Goal: Task Accomplishment & Management: Manage account settings

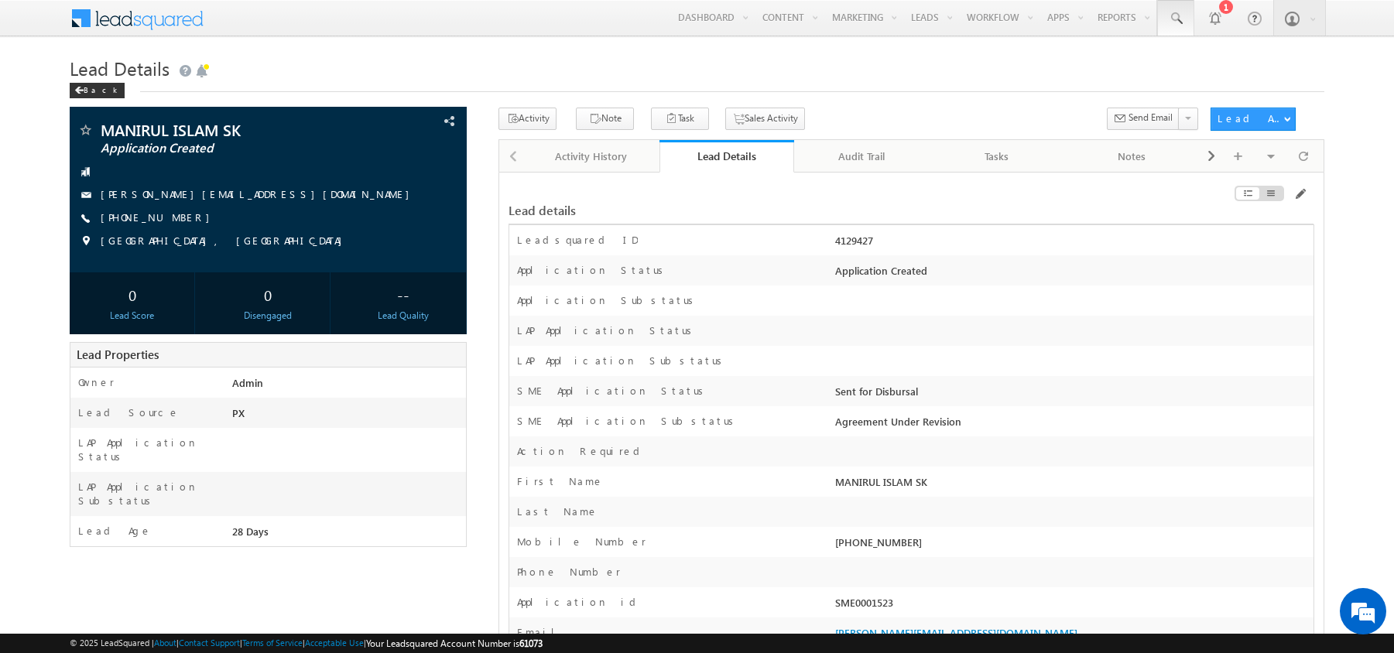
click at [1170, 22] on span at bounding box center [1175, 18] width 15 height 15
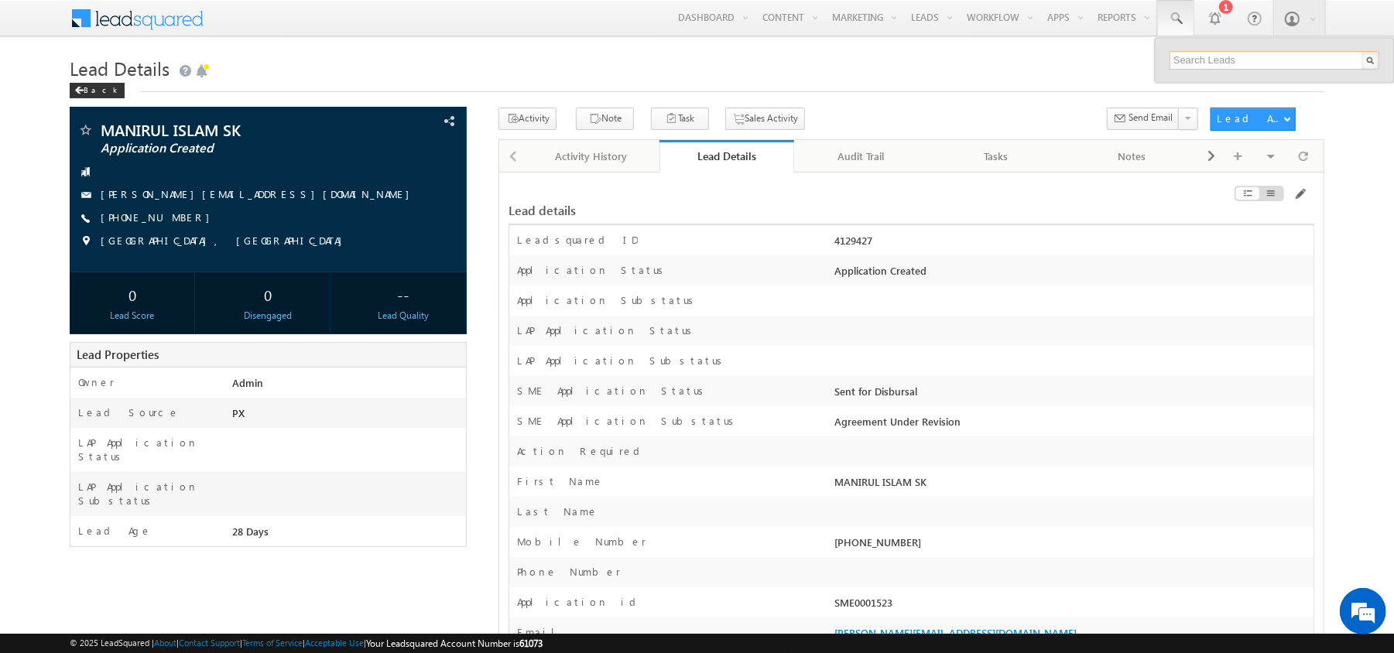
paste input "4129435"
type input "4129435"
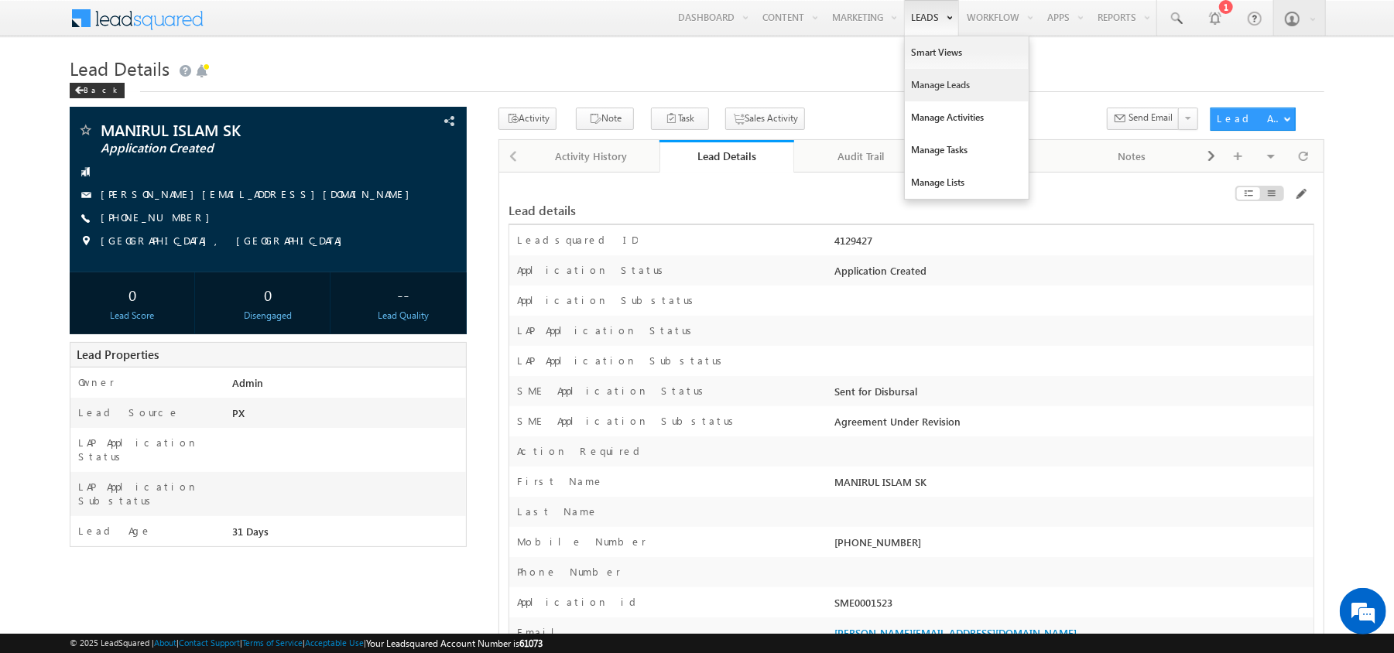
click at [905, 91] on link "Manage Leads" at bounding box center [967, 85] width 124 height 33
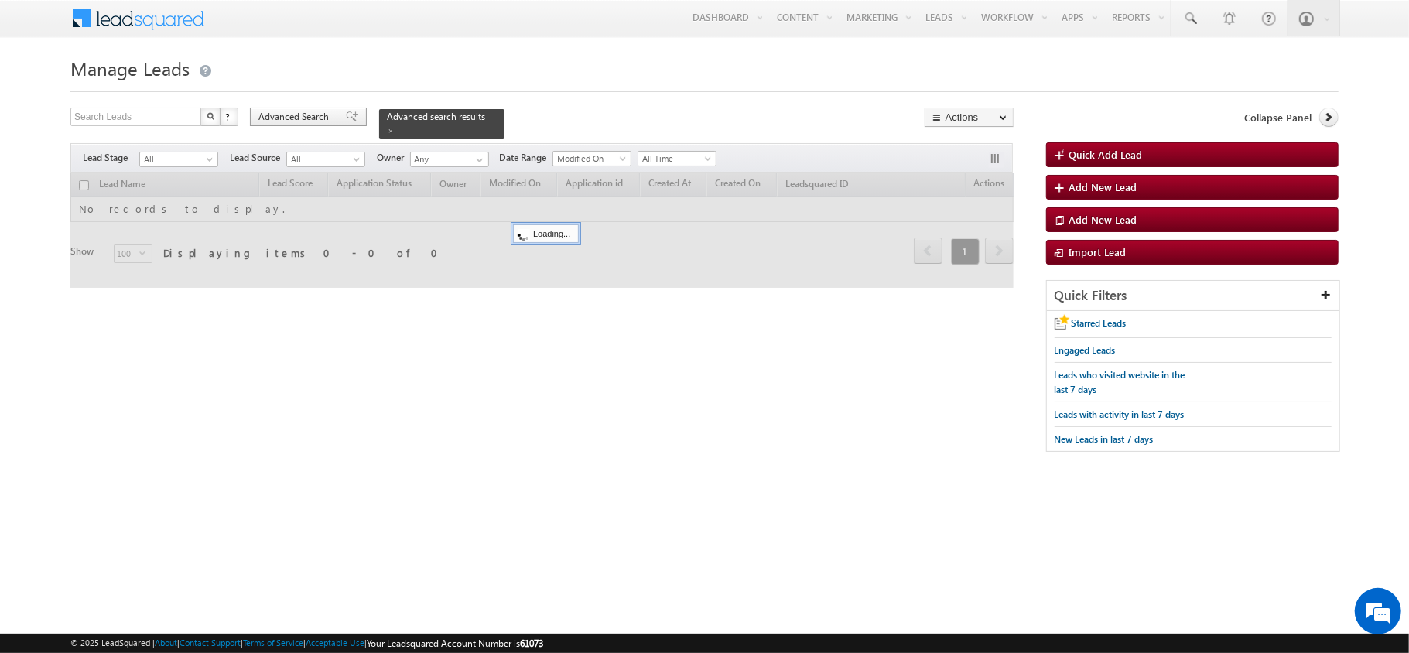
click at [325, 116] on span "Advanced Search" at bounding box center [295, 117] width 75 height 14
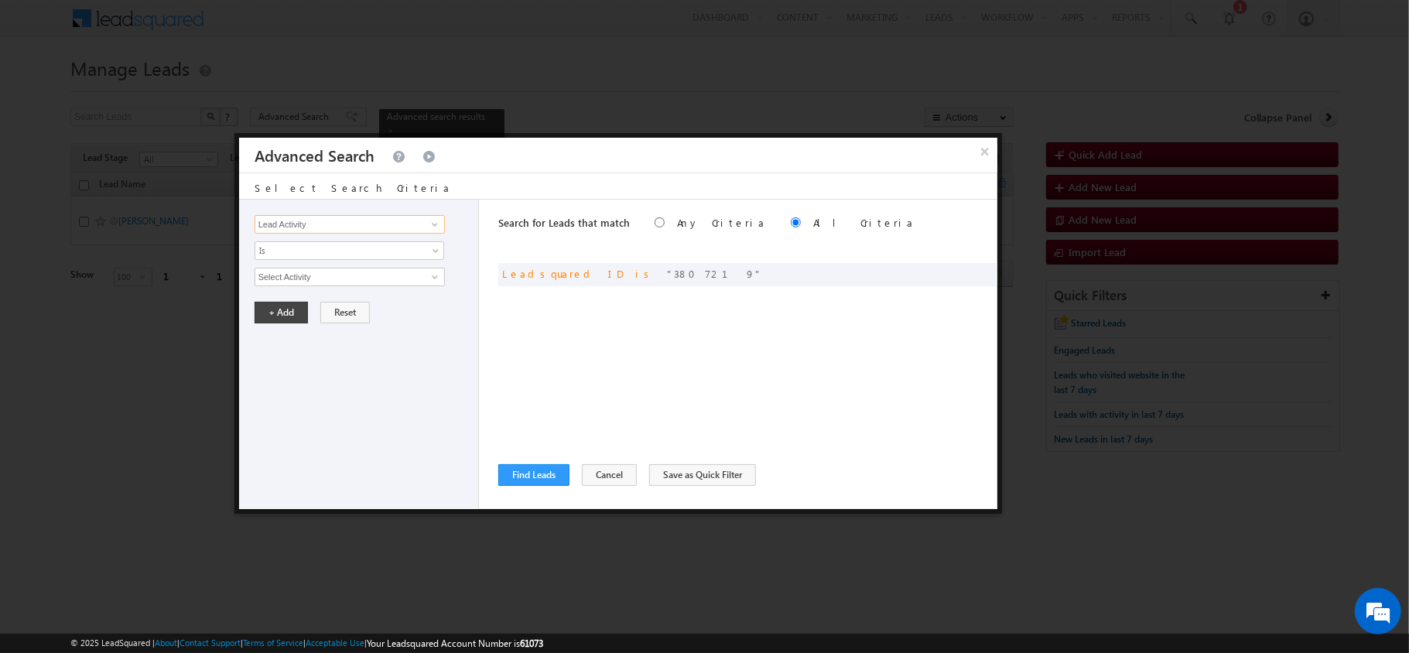
click at [368, 224] on input "Lead Activity" at bounding box center [350, 224] width 190 height 19
type input "Leadsquared ID"
click at [323, 277] on input "0" at bounding box center [350, 277] width 190 height 19
paste input "4129435"
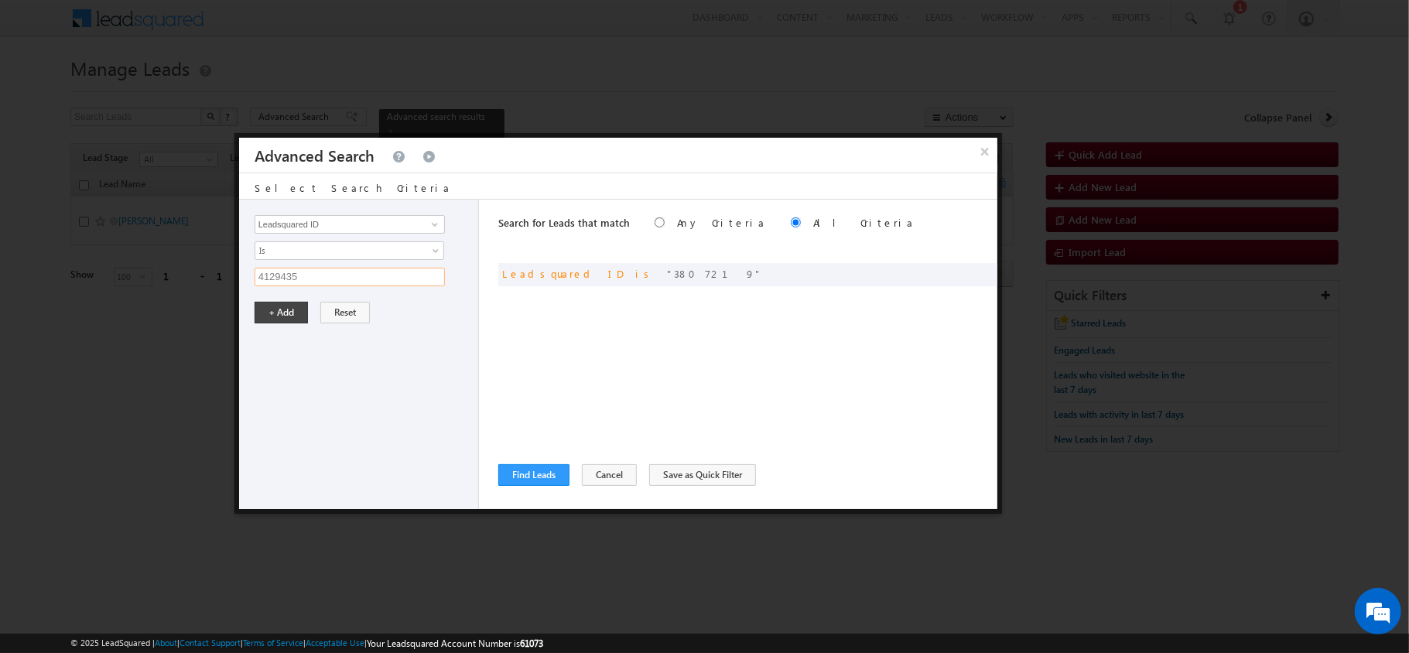
type input "4129435"
click at [289, 300] on div "Lead Activity Task Sales Group Prospect Id AA AA Owner AA Status Aadhaar Addres…" at bounding box center [359, 355] width 240 height 310
click at [283, 313] on button "+ Add" at bounding box center [281, 313] width 53 height 22
click at [540, 475] on button "Find Leads" at bounding box center [533, 475] width 71 height 22
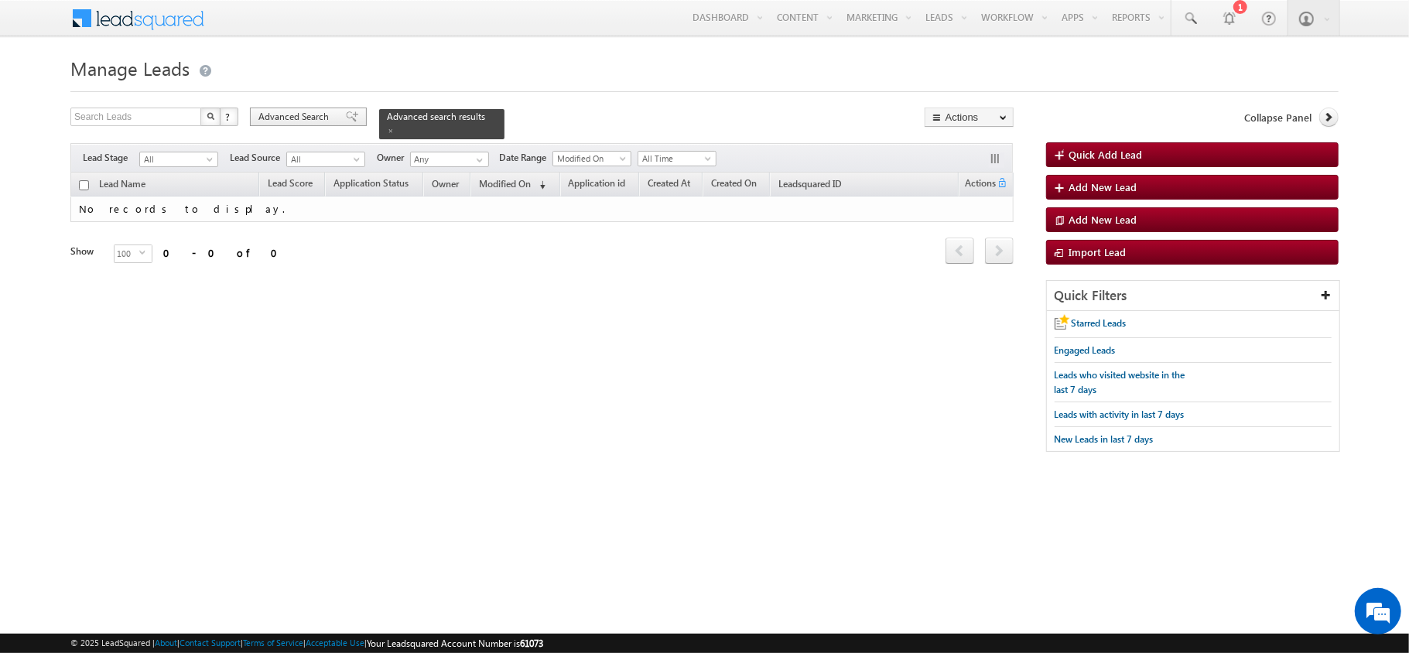
click at [297, 122] on span "Advanced Search" at bounding box center [295, 117] width 75 height 14
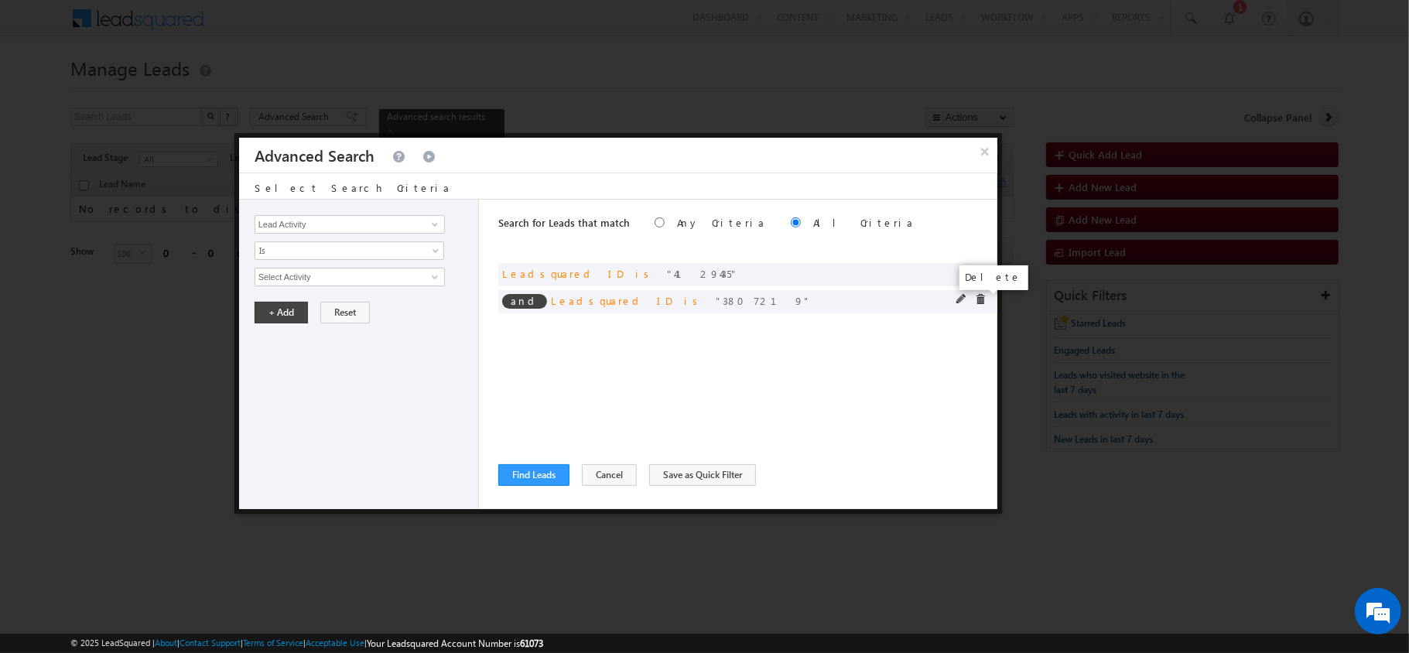
click at [982, 302] on span at bounding box center [980, 299] width 11 height 11
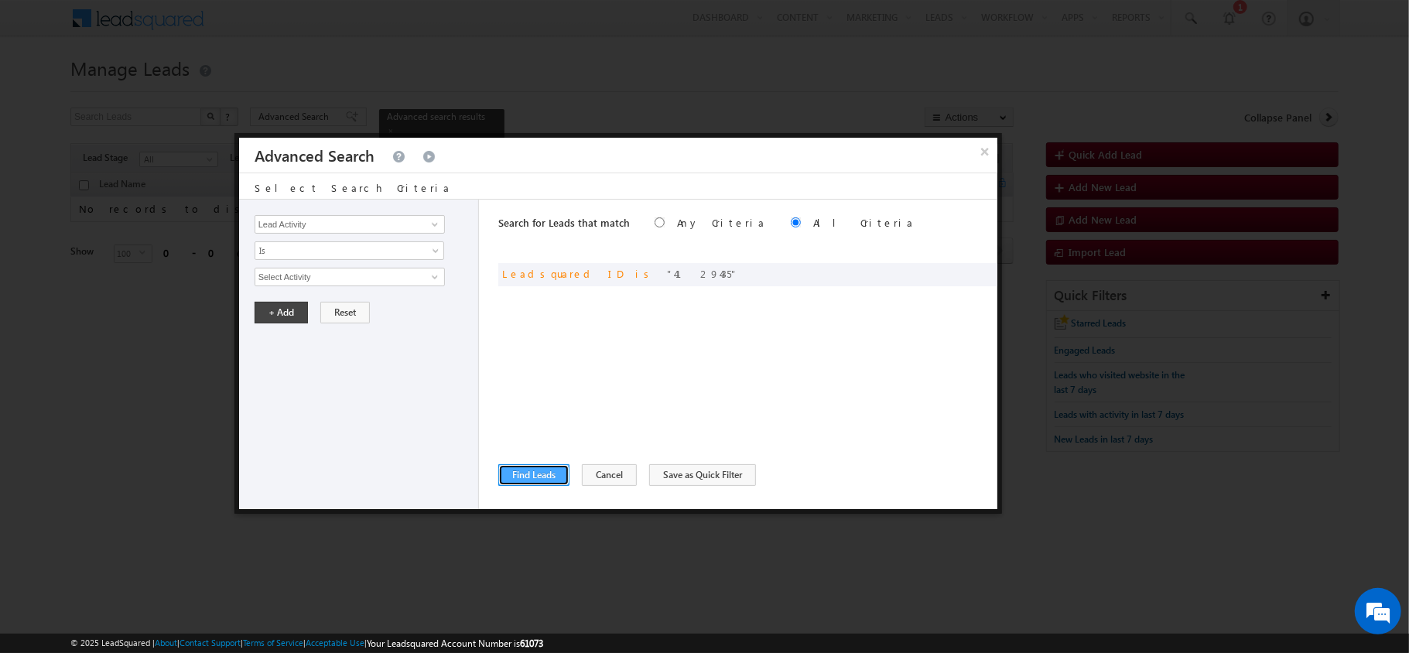
click at [514, 474] on button "Find Leads" at bounding box center [533, 475] width 71 height 22
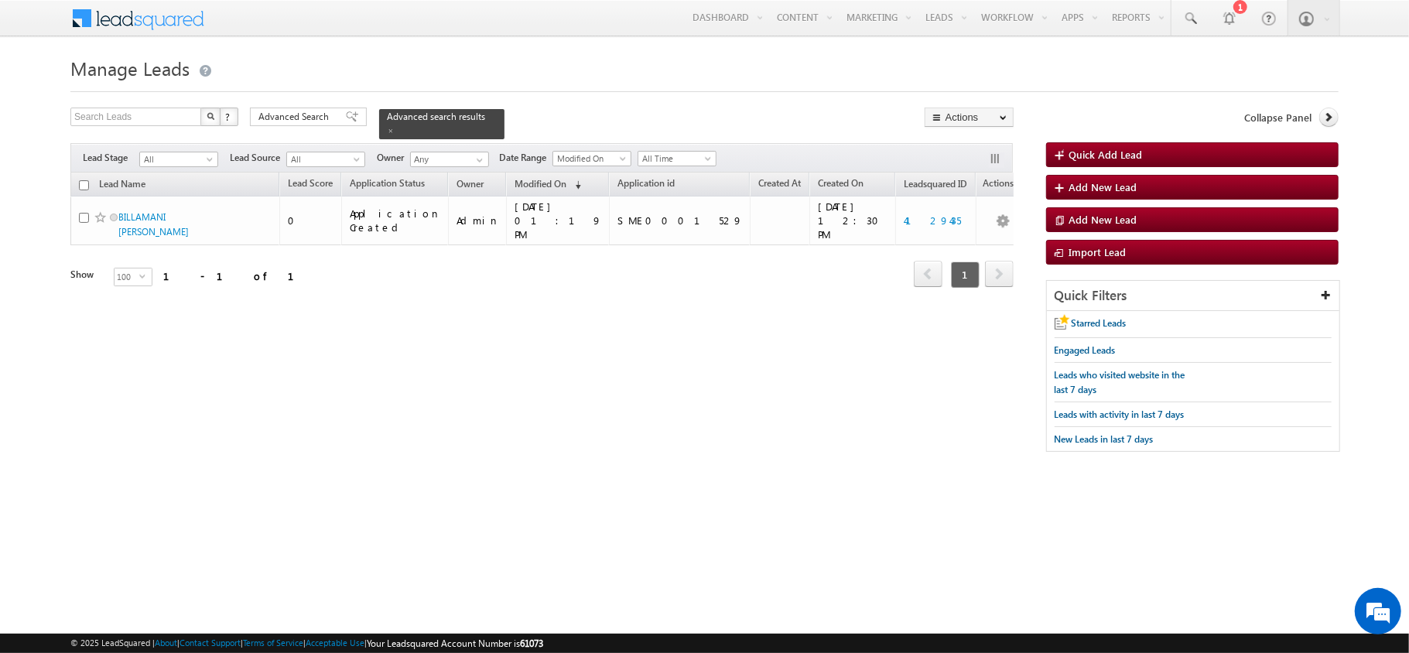
click at [319, 131] on div "Search Leads X ? 1 results found Advanced Search Advanced Search Advanced searc…" at bounding box center [541, 124] width 943 height 32
click at [313, 126] on div "Advanced Search" at bounding box center [308, 117] width 117 height 19
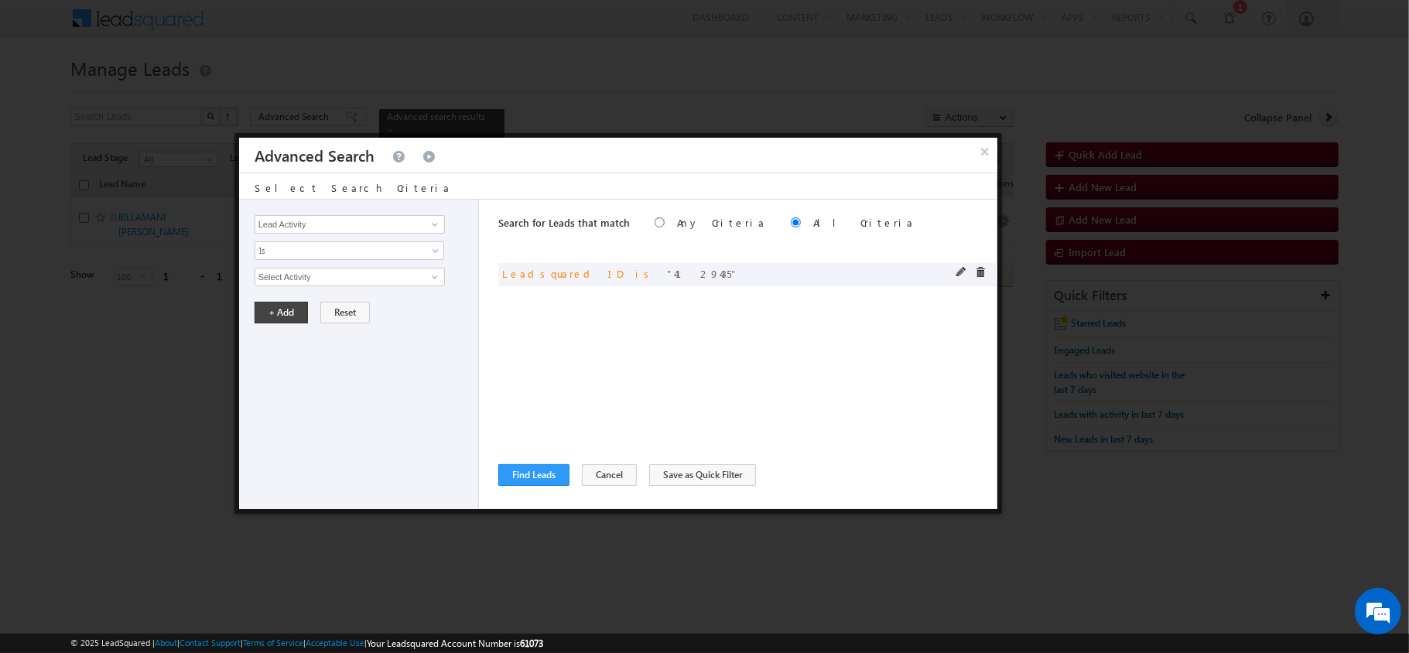
click at [954, 277] on div "and Leadsquared ID is 4129435" at bounding box center [747, 274] width 499 height 23
click at [954, 273] on div "and Leadsquared ID is 4129435" at bounding box center [747, 274] width 499 height 23
click at [961, 275] on span at bounding box center [961, 272] width 11 height 11
click at [409, 269] on input "4129435" at bounding box center [350, 277] width 190 height 19
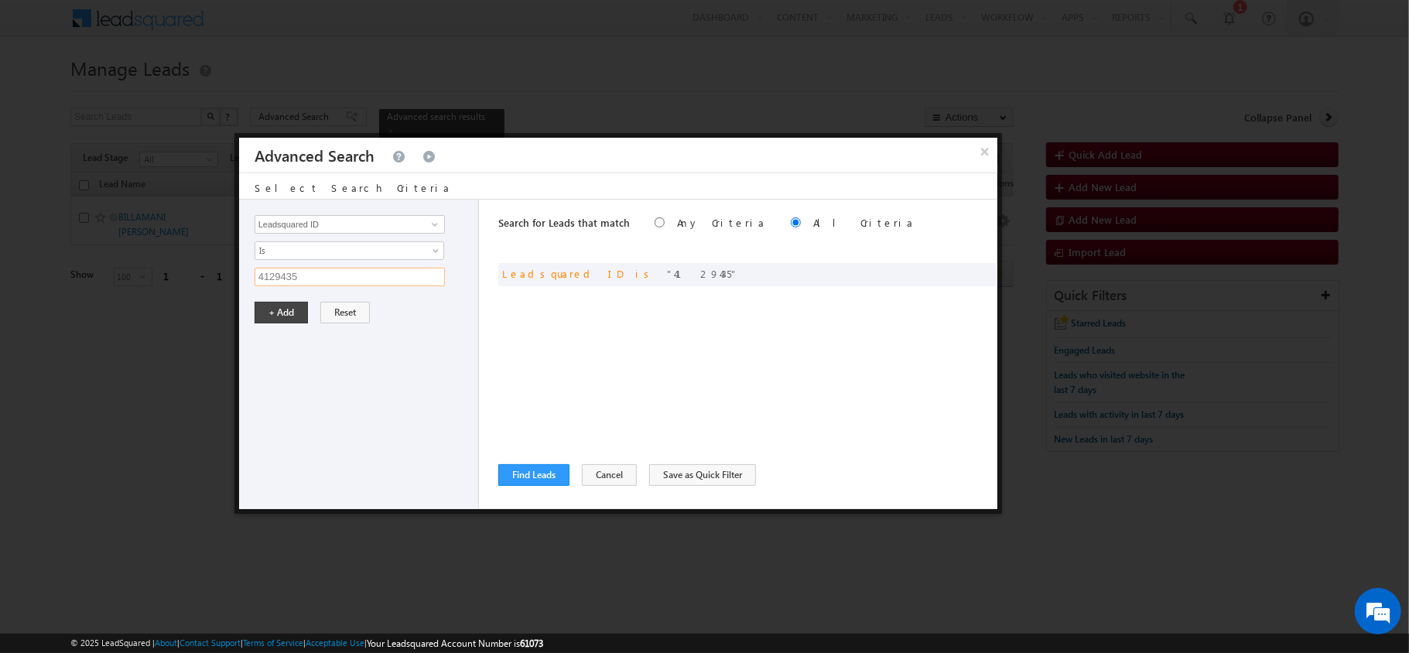
paste input "3835751"
type input "3835751"
click at [274, 317] on button "+ Add" at bounding box center [281, 313] width 53 height 22
click at [533, 477] on button "Find Leads" at bounding box center [533, 475] width 71 height 22
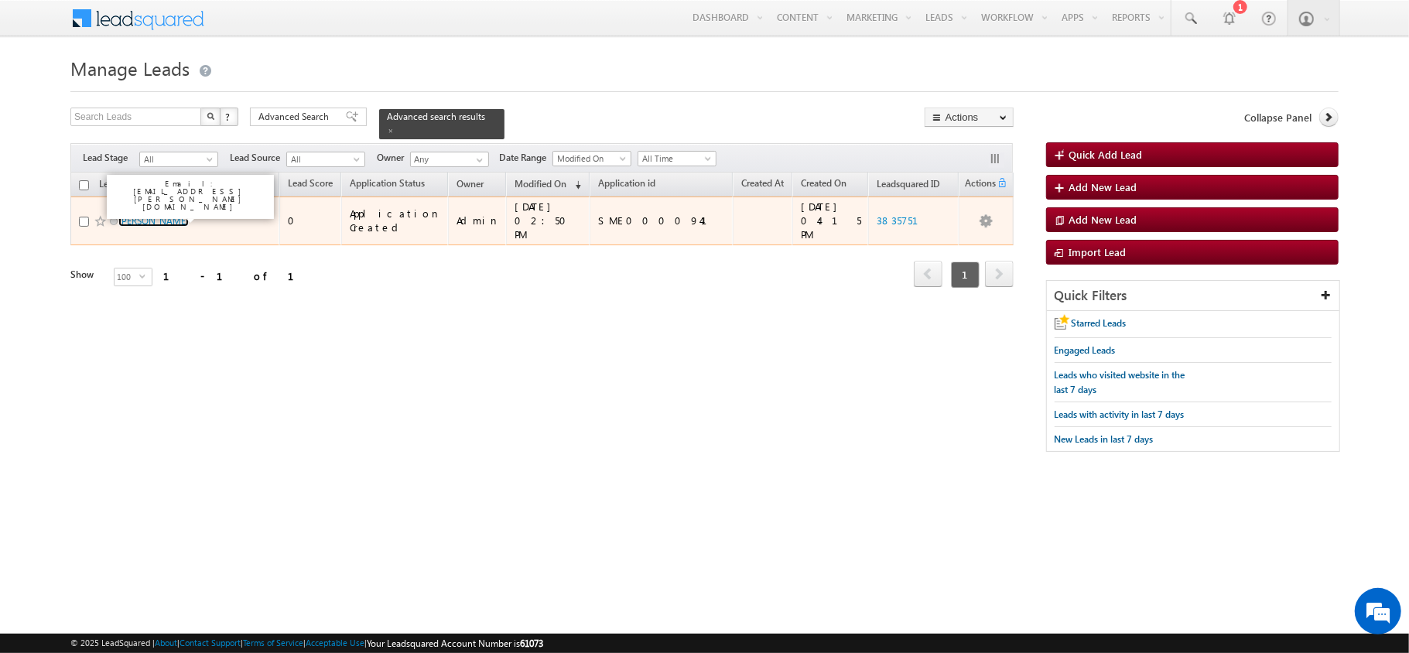
click at [161, 215] on link "[PERSON_NAME]" at bounding box center [153, 221] width 70 height 12
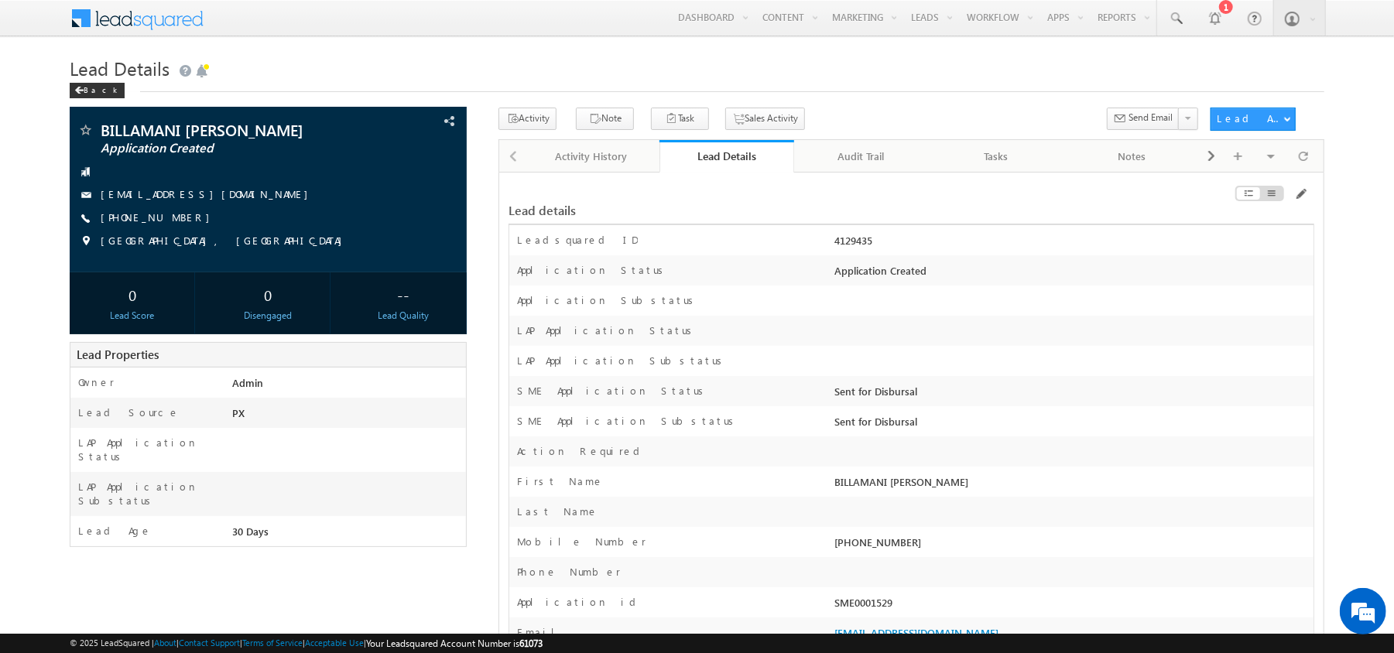
click at [861, 255] on div "4129435" at bounding box center [1072, 244] width 482 height 22
copy div "4129435"
click at [834, 149] on div "Audit Trail" at bounding box center [860, 156] width 109 height 19
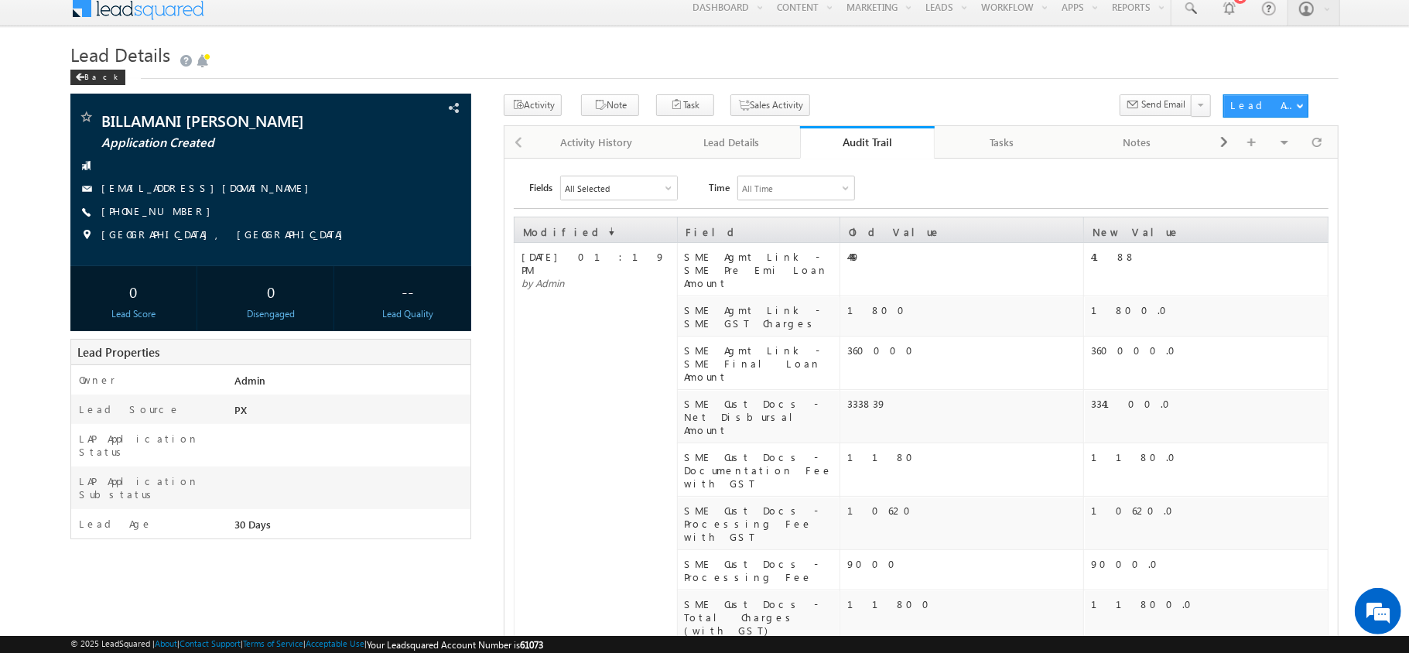
scroll to position [15, 0]
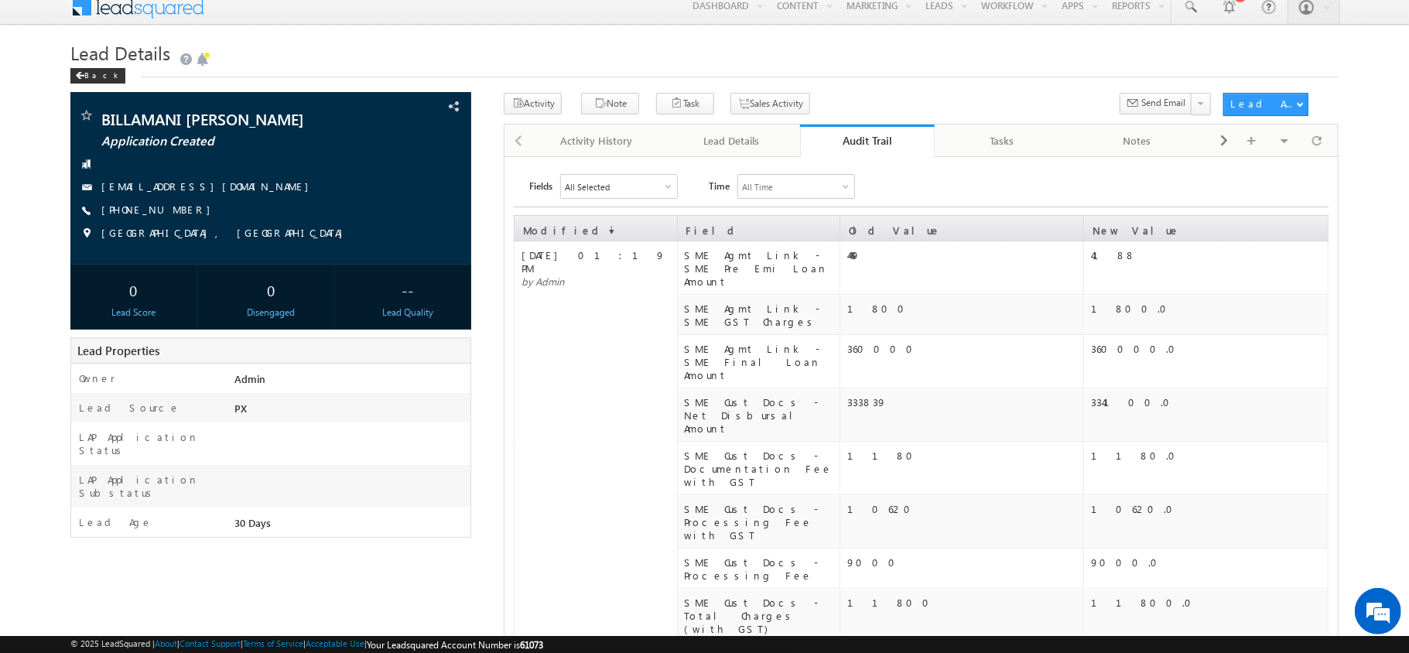
drag, startPoint x: 693, startPoint y: 137, endPoint x: 1220, endPoint y: 203, distance: 531.1
click at [693, 137] on div "Lead Details" at bounding box center [731, 141] width 109 height 19
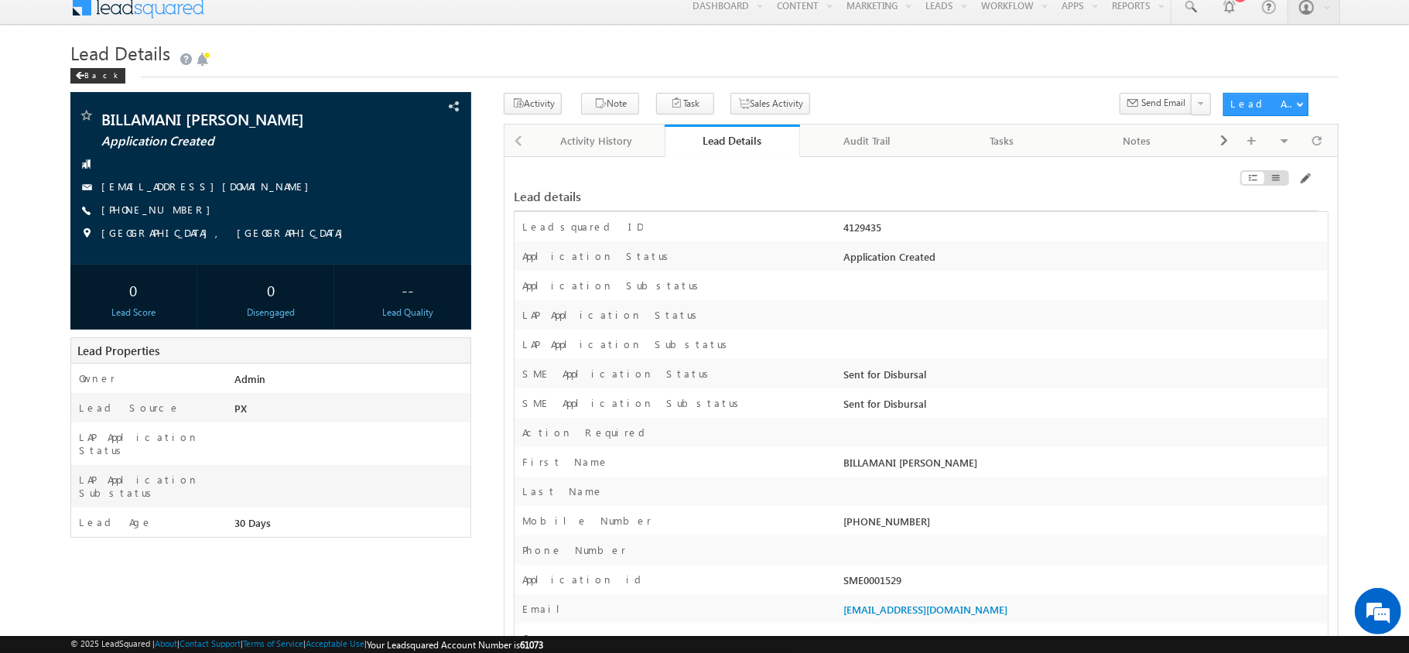
click at [1307, 186] on div at bounding box center [1191, 181] width 255 height 17
click at [1305, 172] on div "Lead details" at bounding box center [916, 188] width 805 height 45
click at [1305, 176] on span at bounding box center [1305, 179] width 12 height 12
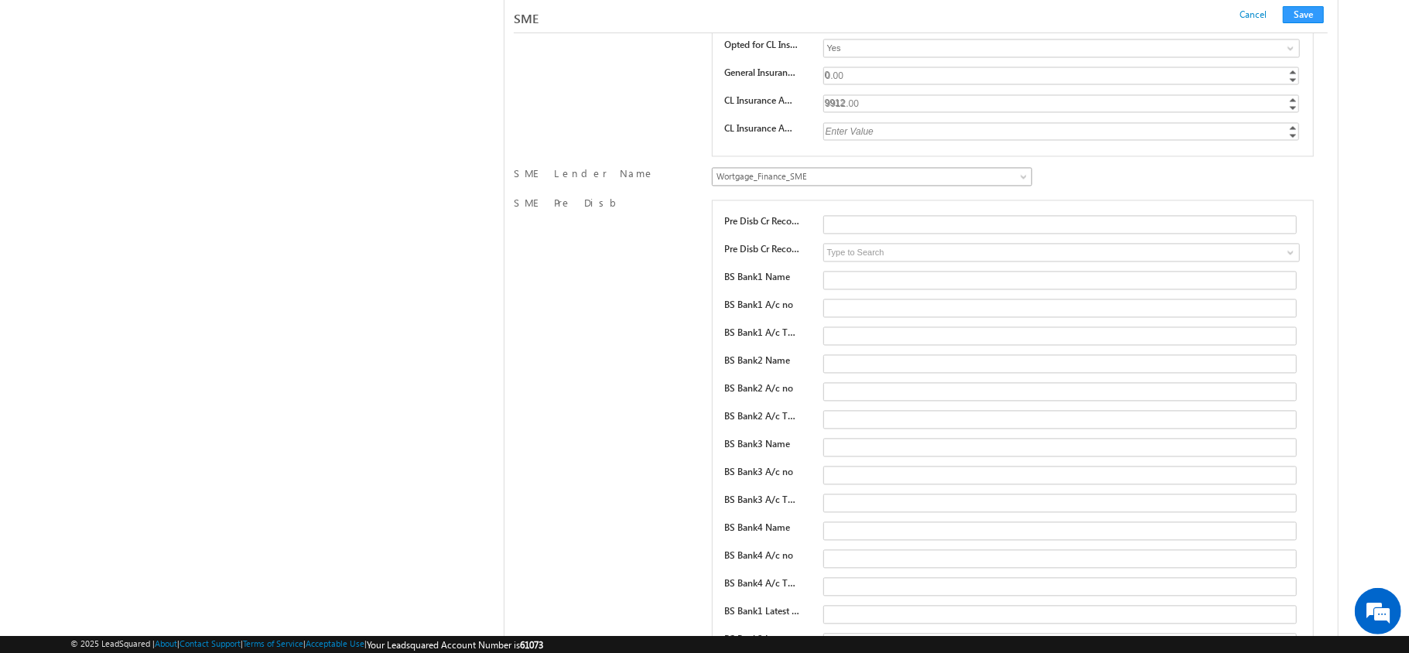
click at [902, 183] on span "Wortgage_Finance_SME" at bounding box center [833, 176] width 241 height 14
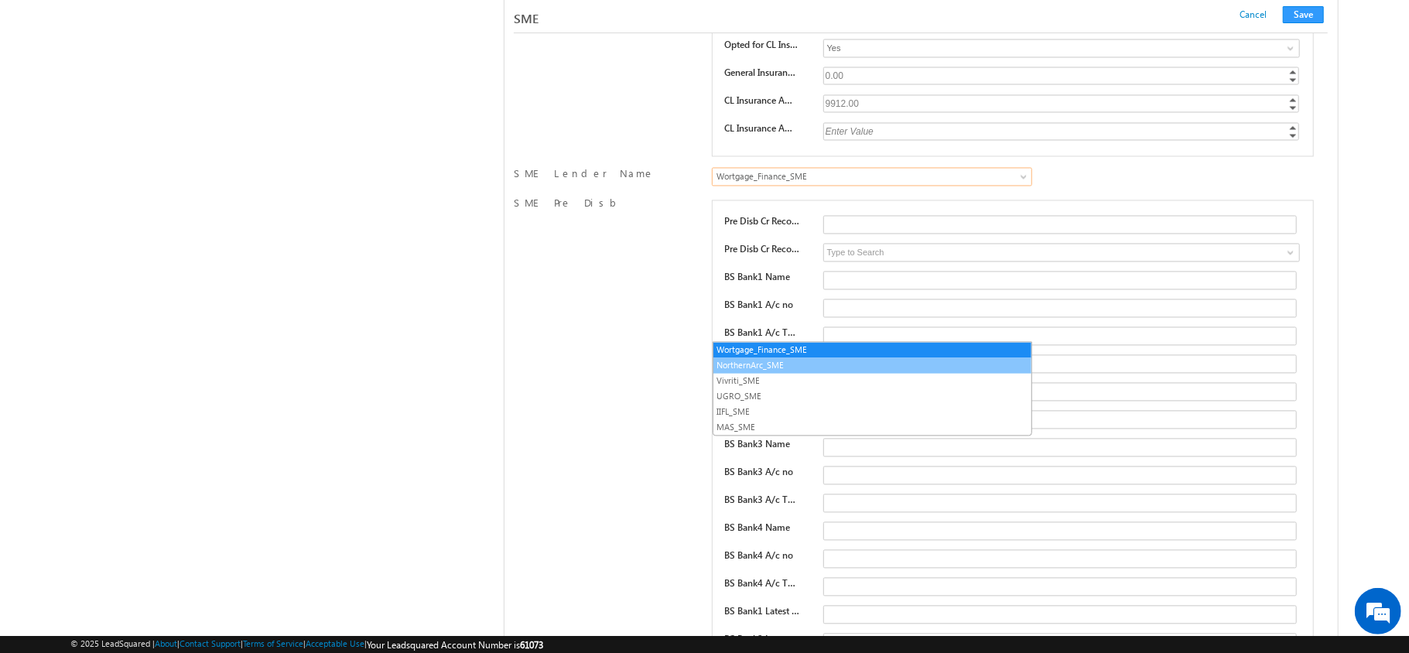
click at [814, 369] on link "NorthernArc_SME" at bounding box center [872, 365] width 318 height 14
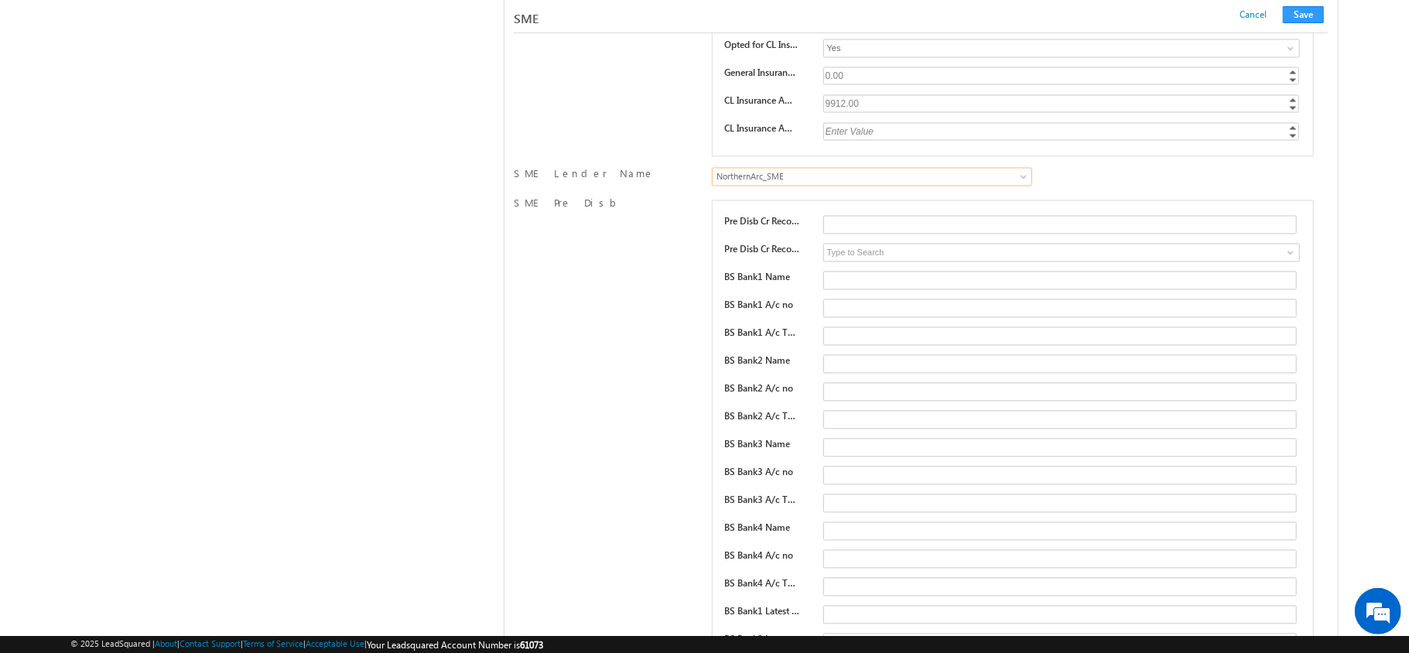
click at [1311, 25] on div "SME Cancel Save Cancel Save" at bounding box center [921, 18] width 814 height 16
drag, startPoint x: 1302, startPoint y: 15, endPoint x: 747, endPoint y: 25, distance: 554.9
click at [1302, 15] on button "Save" at bounding box center [1303, 14] width 41 height 17
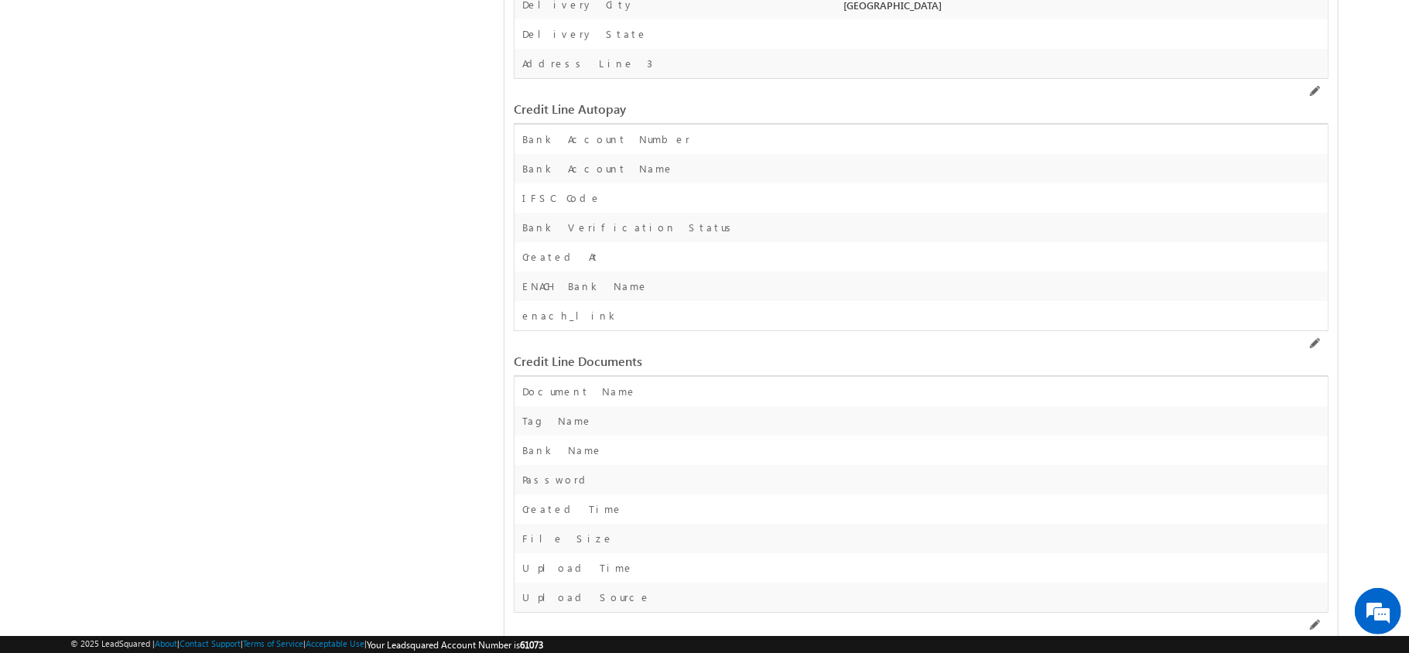
scroll to position [0, 0]
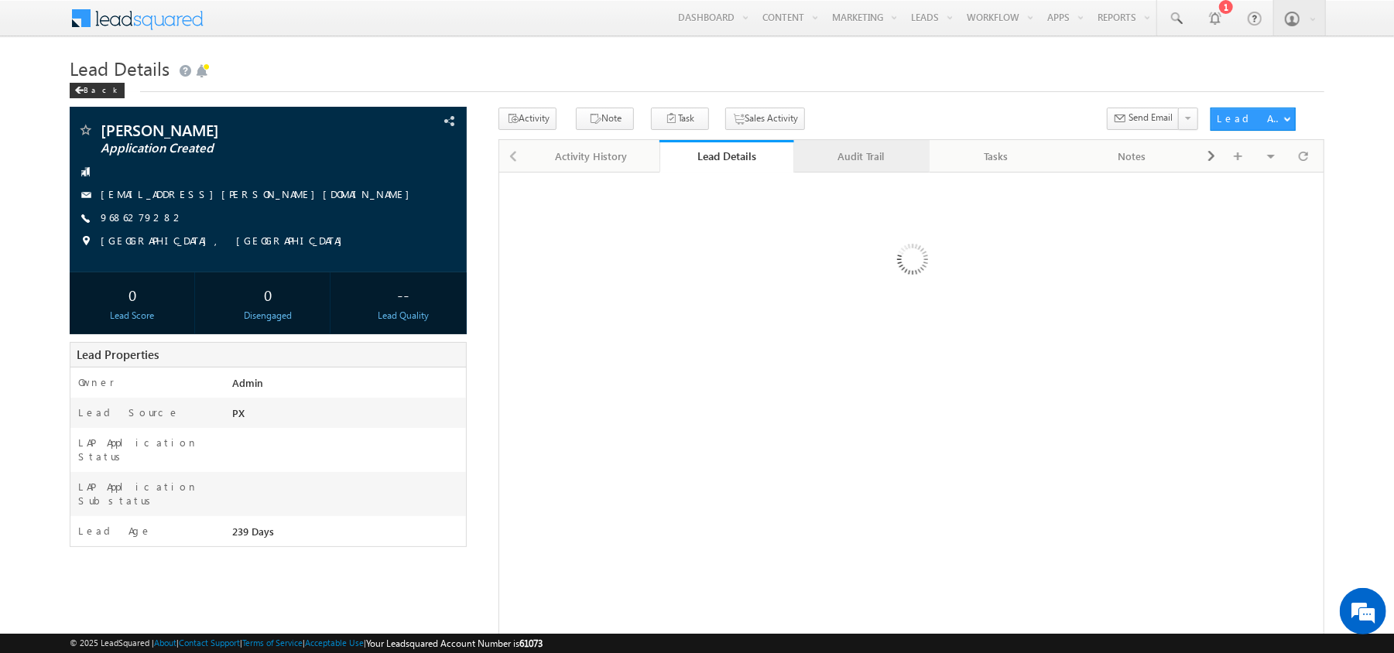
click at [873, 165] on div "Audit Trail" at bounding box center [860, 156] width 109 height 19
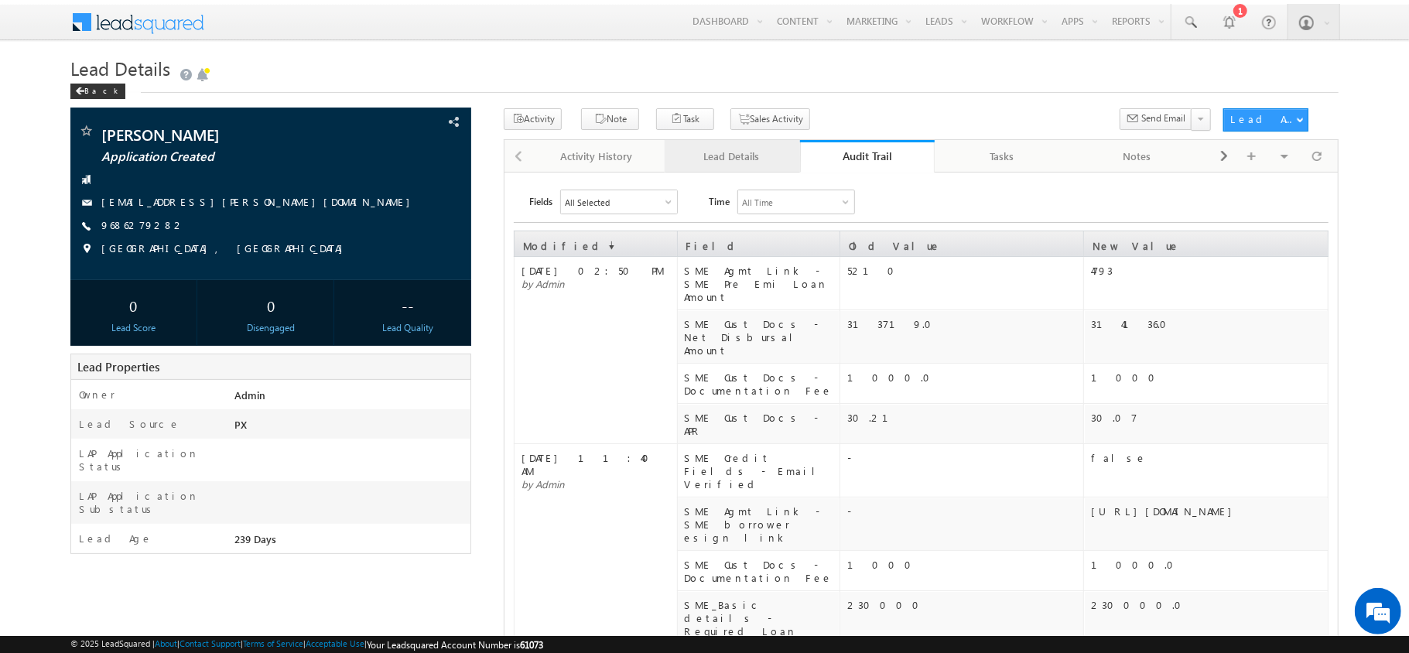
click at [725, 169] on link "Lead Details" at bounding box center [732, 156] width 135 height 33
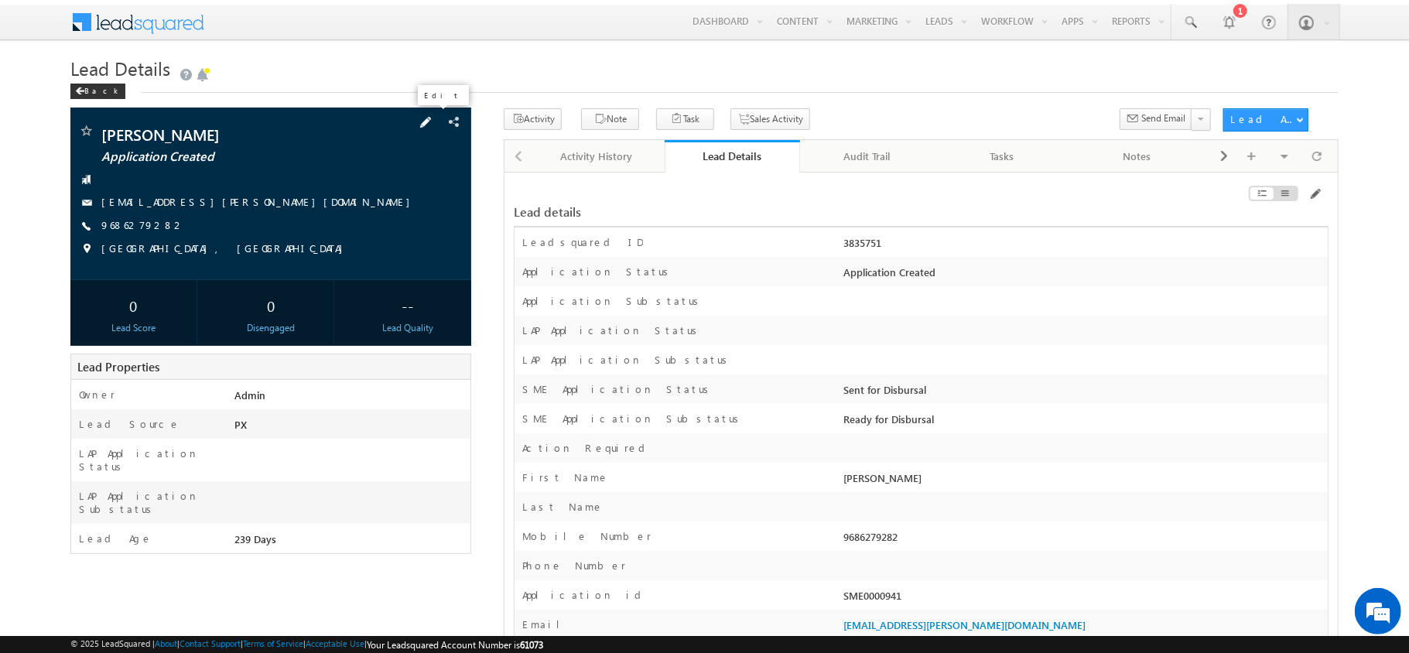
click at [427, 121] on span at bounding box center [425, 122] width 17 height 17
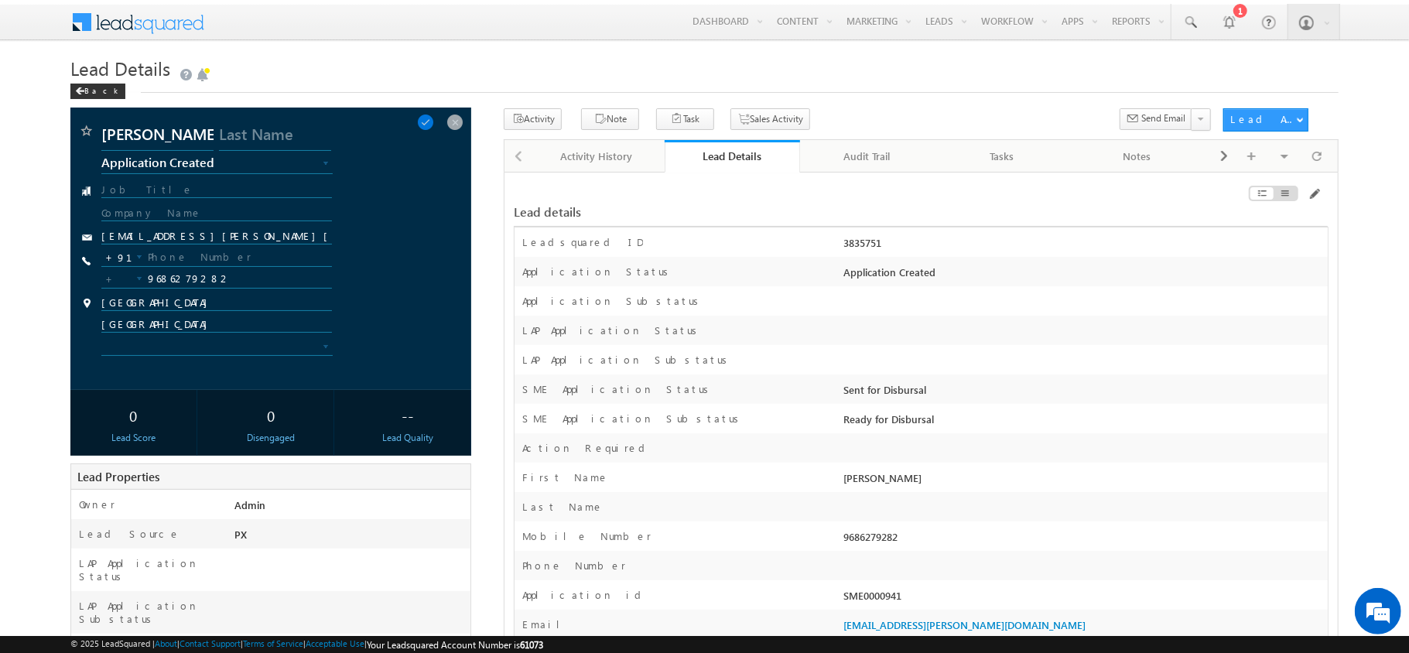
click at [864, 241] on div "3835751" at bounding box center [1084, 246] width 488 height 22
copy div "3835751"
click at [1312, 187] on div "Lead details" at bounding box center [921, 204] width 814 height 45
click at [1312, 190] on span at bounding box center [1314, 194] width 12 height 12
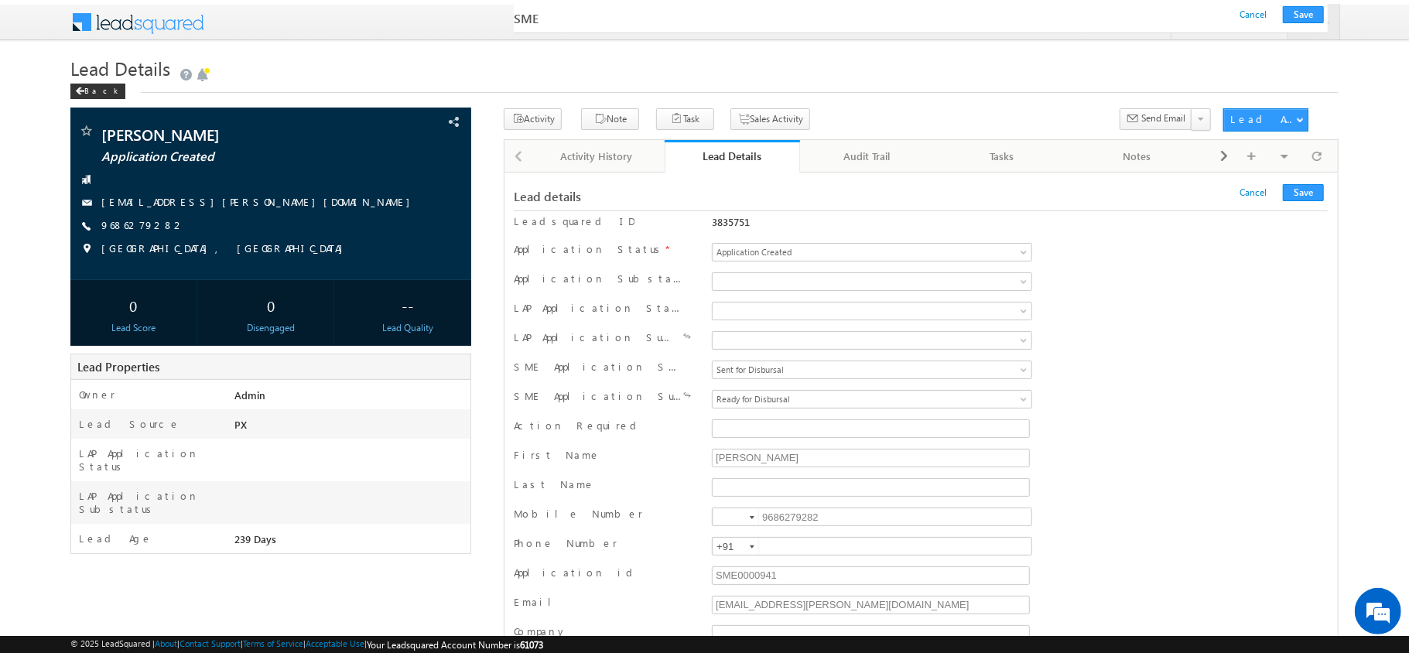
scroll to position [23294, 0]
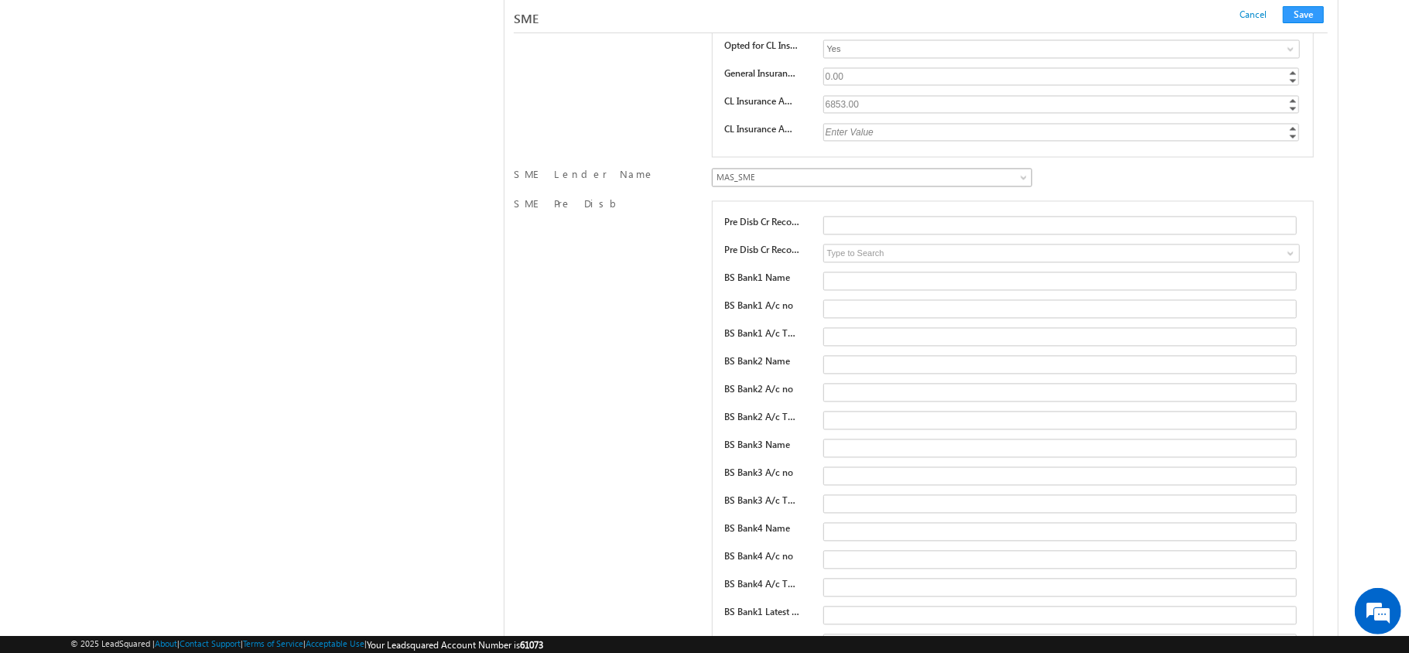
click at [799, 184] on span "MAS_SME" at bounding box center [833, 177] width 241 height 14
click at [1303, 14] on button "Save" at bounding box center [1303, 14] width 41 height 17
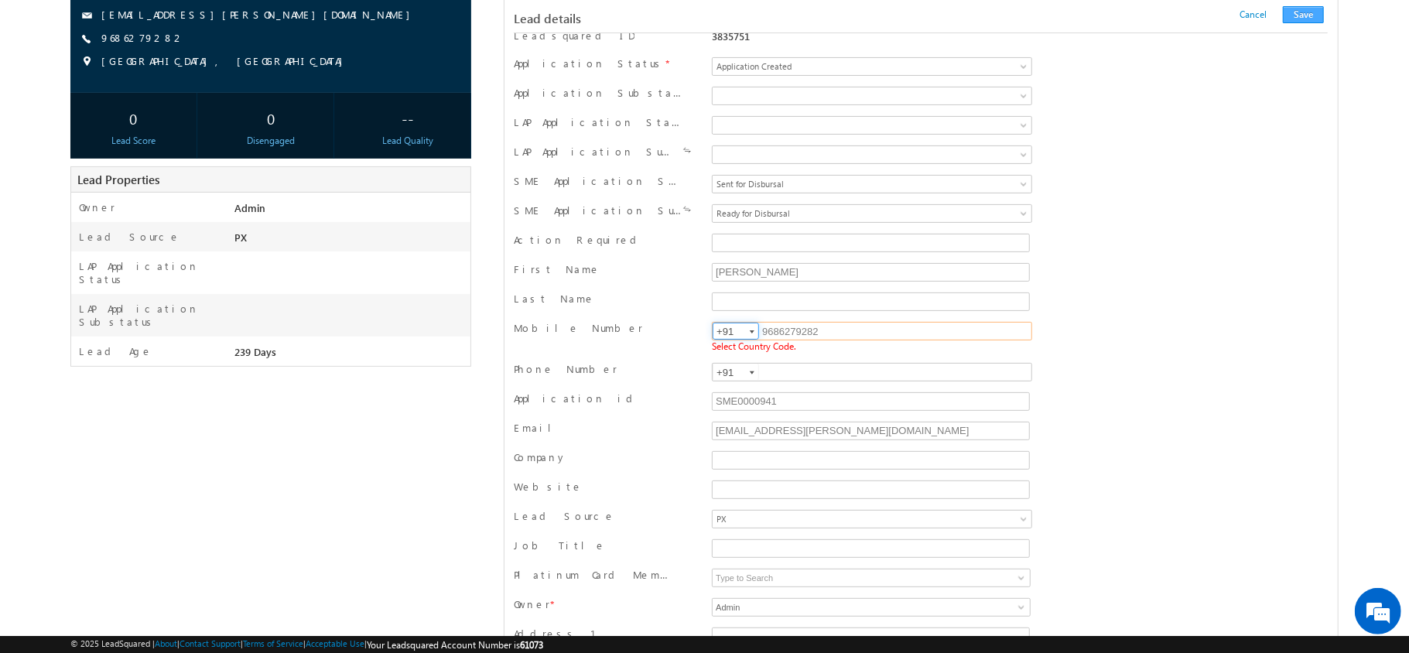
type input "+91"
click at [1306, 19] on button "Save" at bounding box center [1303, 14] width 41 height 17
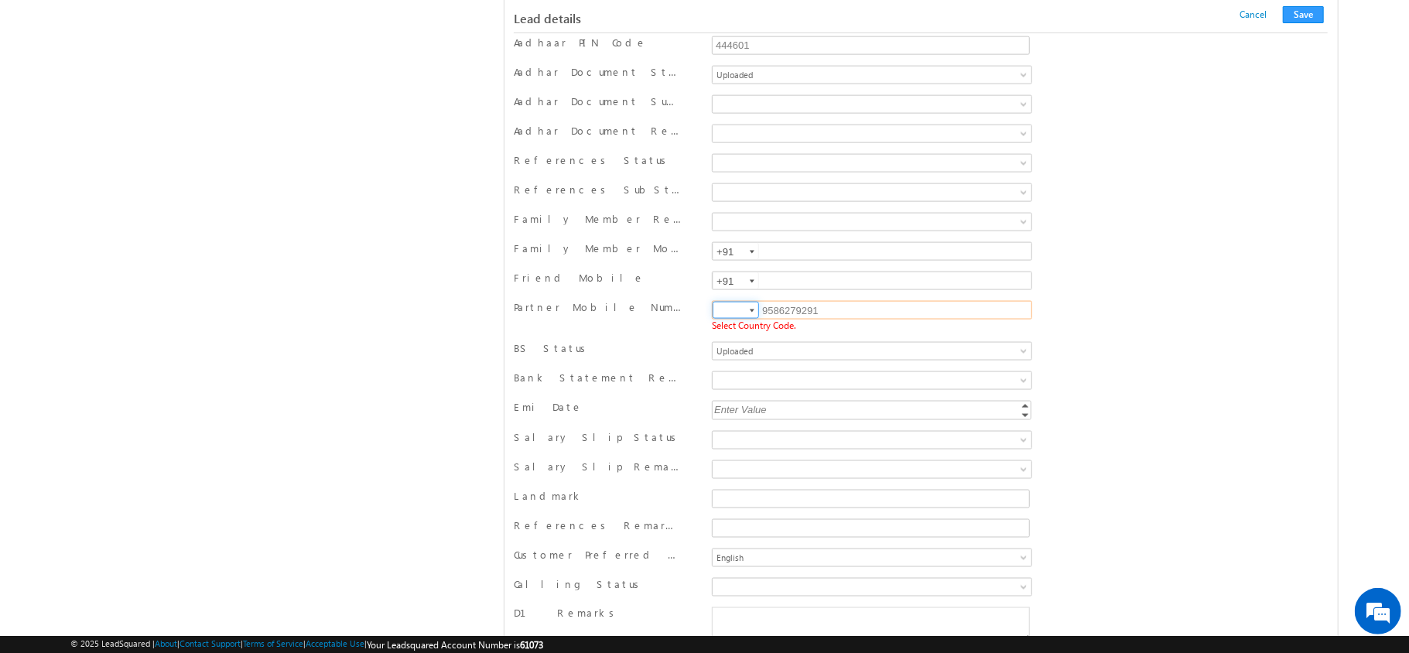
click at [727, 319] on input at bounding box center [736, 310] width 46 height 17
type input "+91"
click at [1312, 19] on button "Save" at bounding box center [1303, 14] width 41 height 17
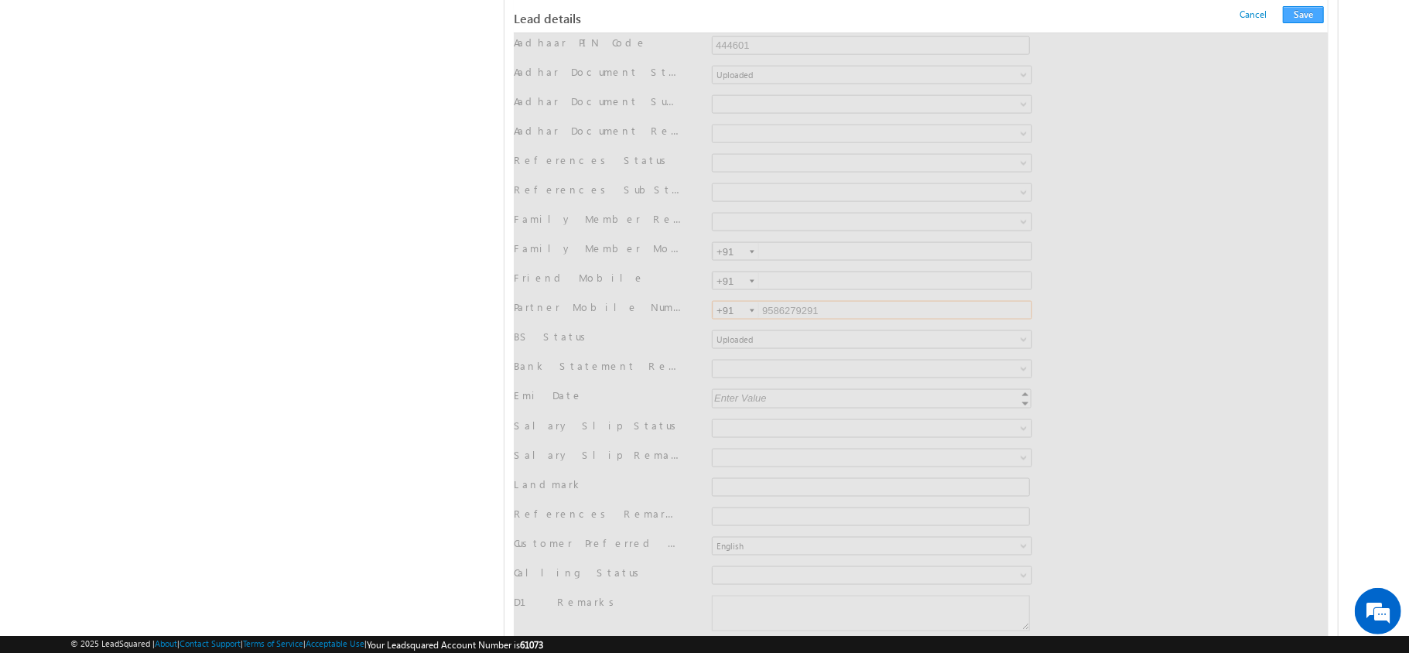
scroll to position [0, 0]
